Goal: Use online tool/utility: Use online tool/utility

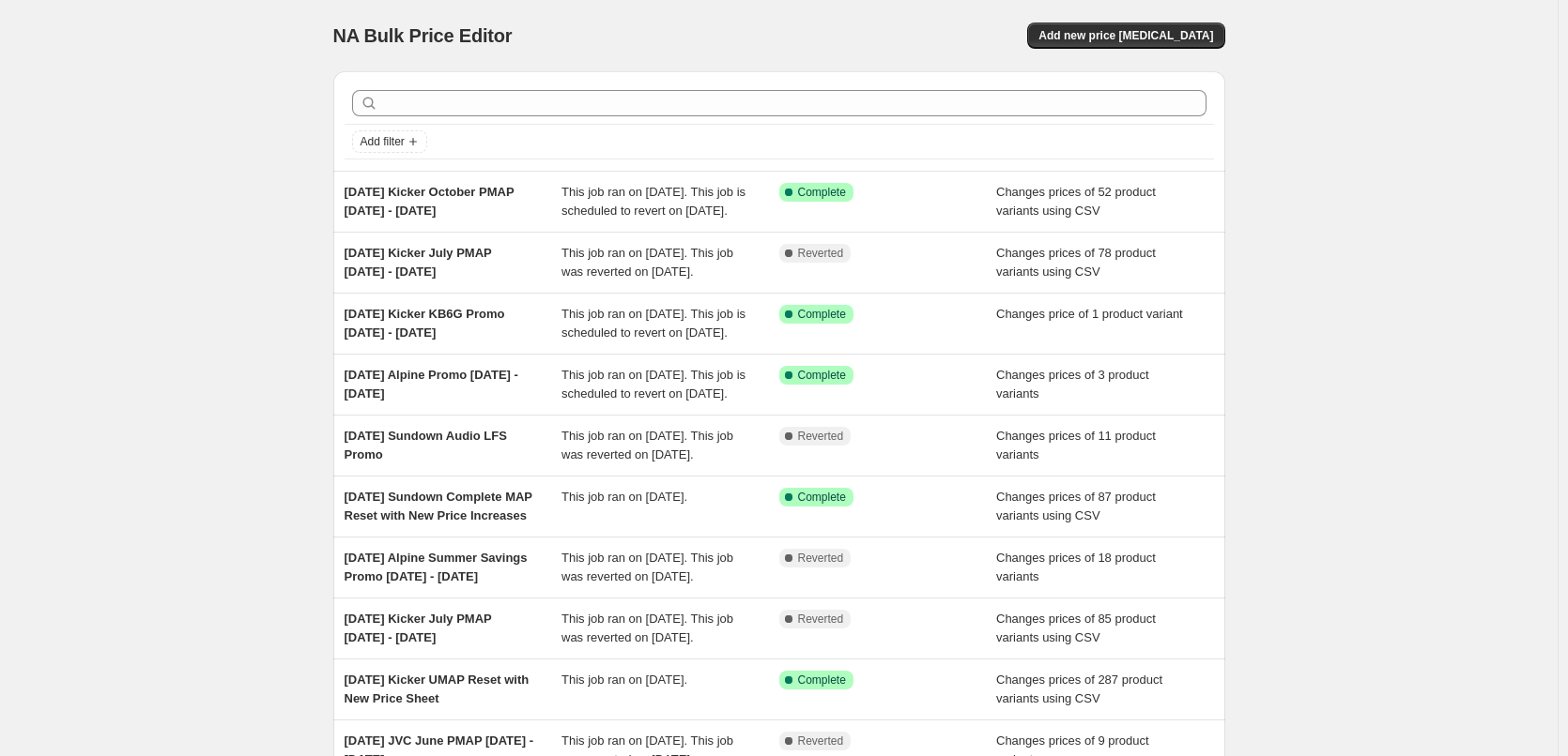
click at [249, 249] on div "NA Bulk Price Editor. This page is ready NA Bulk Price Editor Add new price cha…" at bounding box center [778, 483] width 1558 height 966
click at [287, 223] on div "NA Bulk Price Editor. This page is ready NA Bulk Price Editor Add new price cha…" at bounding box center [778, 483] width 1558 height 966
click at [242, 344] on div "NA Bulk Price Editor. This page is ready NA Bulk Price Editor Add new price cha…" at bounding box center [778, 483] width 1558 height 966
click at [251, 304] on div "NA Bulk Price Editor. This page is ready NA Bulk Price Editor Add new price cha…" at bounding box center [778, 483] width 1558 height 966
click at [74, 252] on div "NA Bulk Price Editor. This page is ready NA Bulk Price Editor Add new price cha…" at bounding box center [778, 483] width 1558 height 966
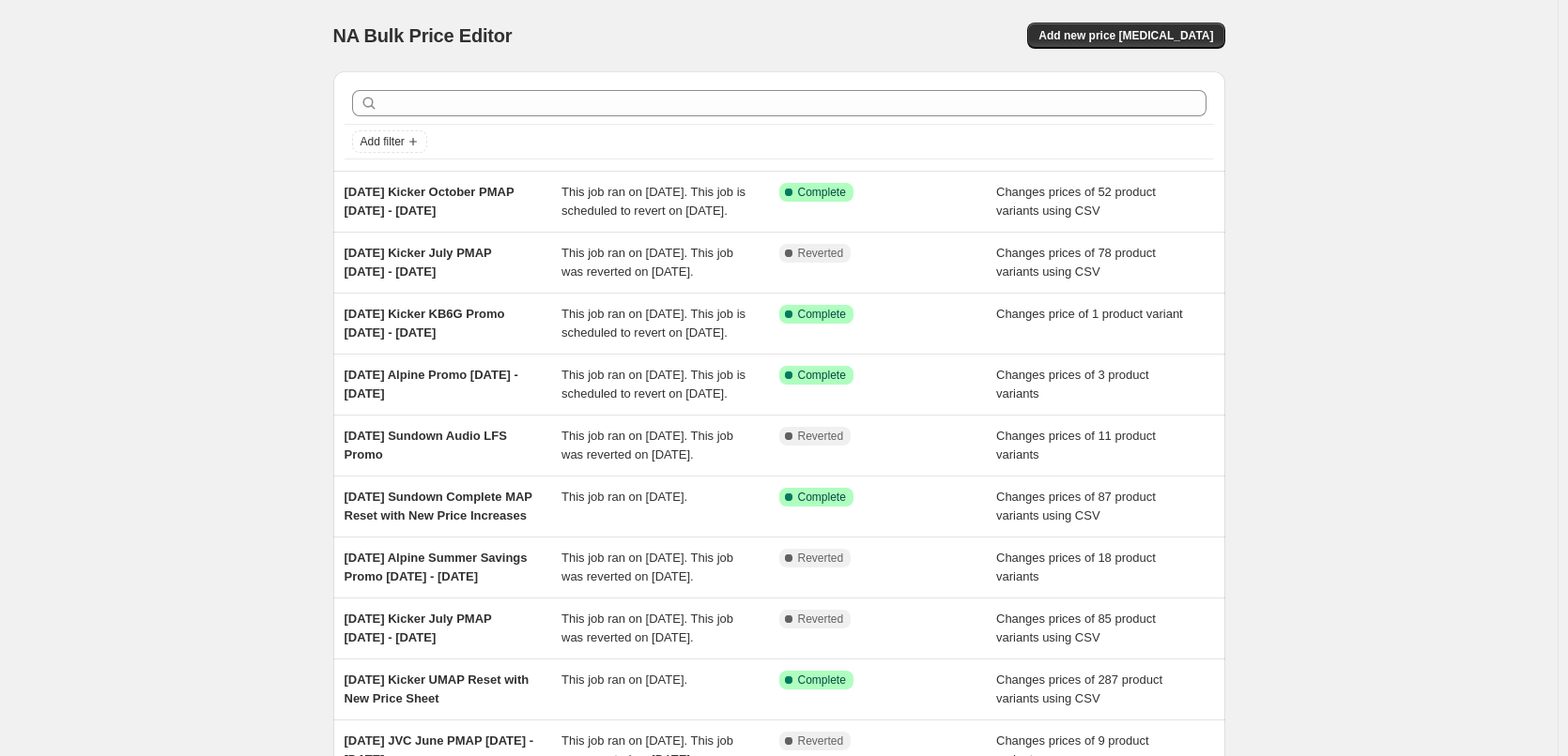
click at [193, 195] on div "NA Bulk Price Editor. This page is ready NA Bulk Price Editor Add new price cha…" at bounding box center [778, 483] width 1558 height 966
click at [193, 186] on div "NA Bulk Price Editor. This page is ready NA Bulk Price Editor Add new price cha…" at bounding box center [778, 483] width 1558 height 966
click at [176, 153] on div "NA Bulk Price Editor. This page is ready NA Bulk Price Editor Add new price cha…" at bounding box center [778, 483] width 1558 height 966
click at [208, 135] on div "NA Bulk Price Editor. This page is ready NA Bulk Price Editor Add new price cha…" at bounding box center [778, 483] width 1558 height 966
